Goal: Share content

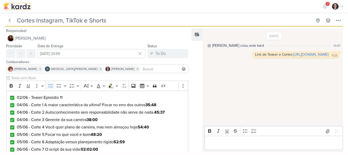
click at [23, 7] on img at bounding box center [17, 6] width 26 height 6
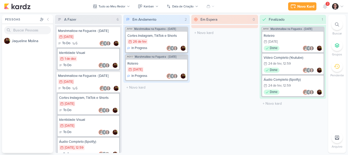
click at [153, 40] on div "26/2 26 de fev" at bounding box center [156, 42] width 59 height 6
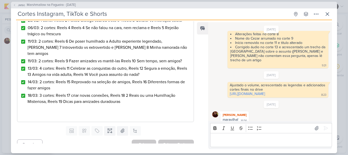
scroll to position [86, 0]
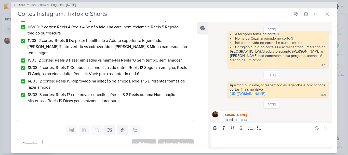
click at [0, 80] on div "JM190 Marshmallow na Fogueira - Fevereiro 2025 Cortes Instagram, TikTok e Short…" at bounding box center [174, 77] width 348 height 155
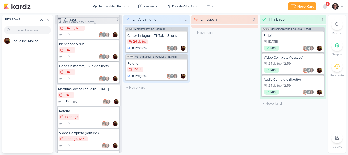
scroll to position [639, 0]
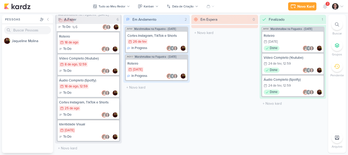
click at [91, 109] on div "25/8 25 de ago" at bounding box center [88, 108] width 59 height 6
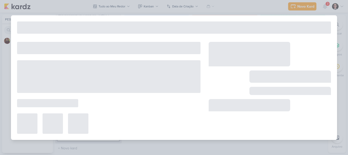
click at [91, 109] on div at bounding box center [108, 88] width 183 height 92
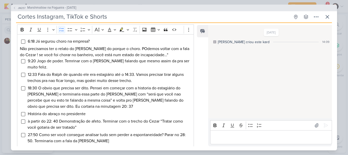
scroll to position [45, 0]
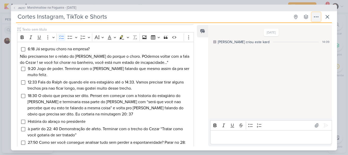
click at [318, 16] on icon at bounding box center [316, 17] width 6 height 6
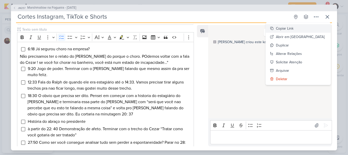
click at [293, 29] on div "Copiar Link" at bounding box center [285, 28] width 18 height 5
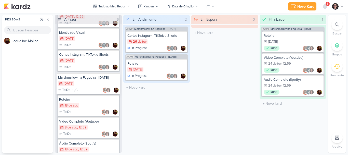
scroll to position [639, 0]
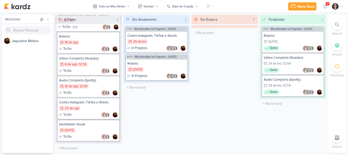
click at [89, 103] on div "Cortes Instagram, TikTok e Shorts" at bounding box center [88, 102] width 59 height 5
click at [0, 0] on div at bounding box center [0, 0] width 0 height 0
